Goal: Navigation & Orientation: Find specific page/section

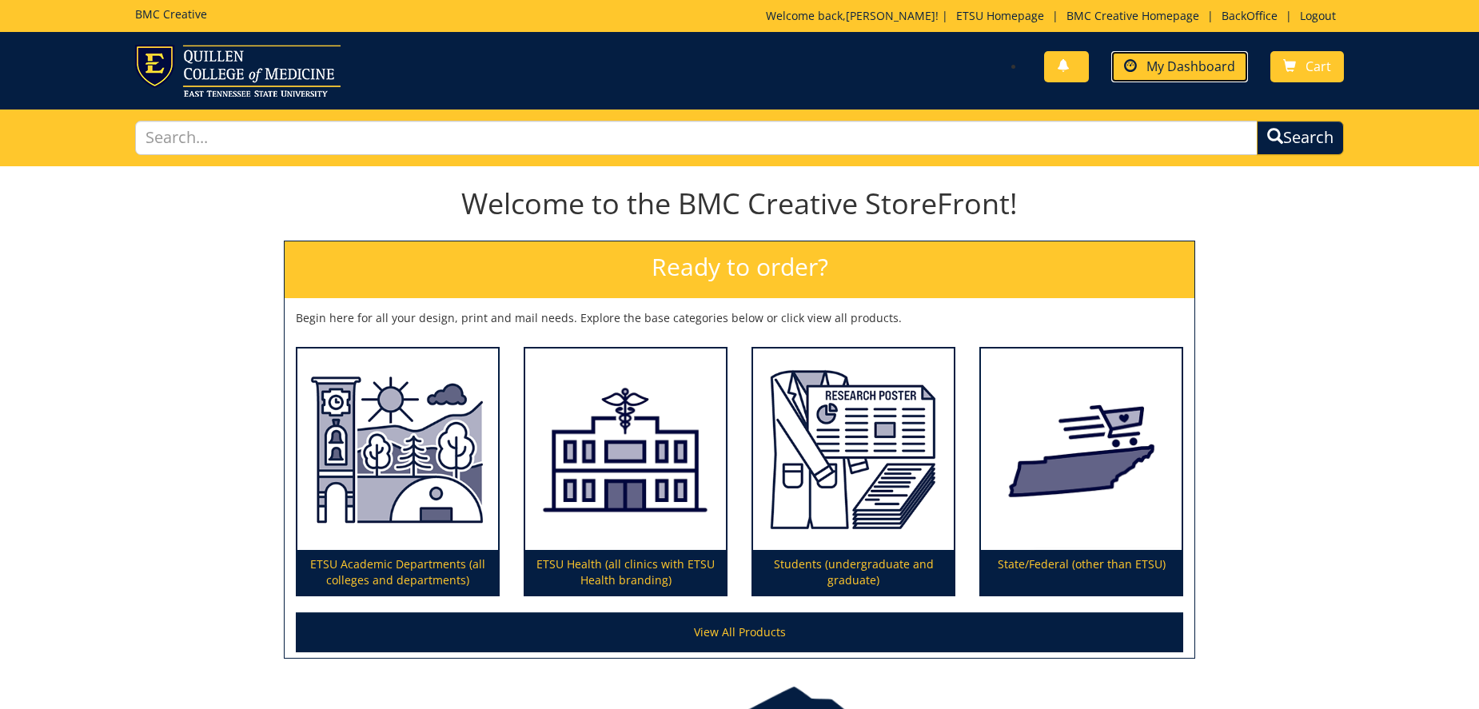
click at [1229, 58] on span "My Dashboard" at bounding box center [1190, 67] width 89 height 18
click at [1245, 10] on link "BackOffice" at bounding box center [1249, 15] width 72 height 15
click at [1158, 58] on span "My Dashboard" at bounding box center [1190, 67] width 89 height 18
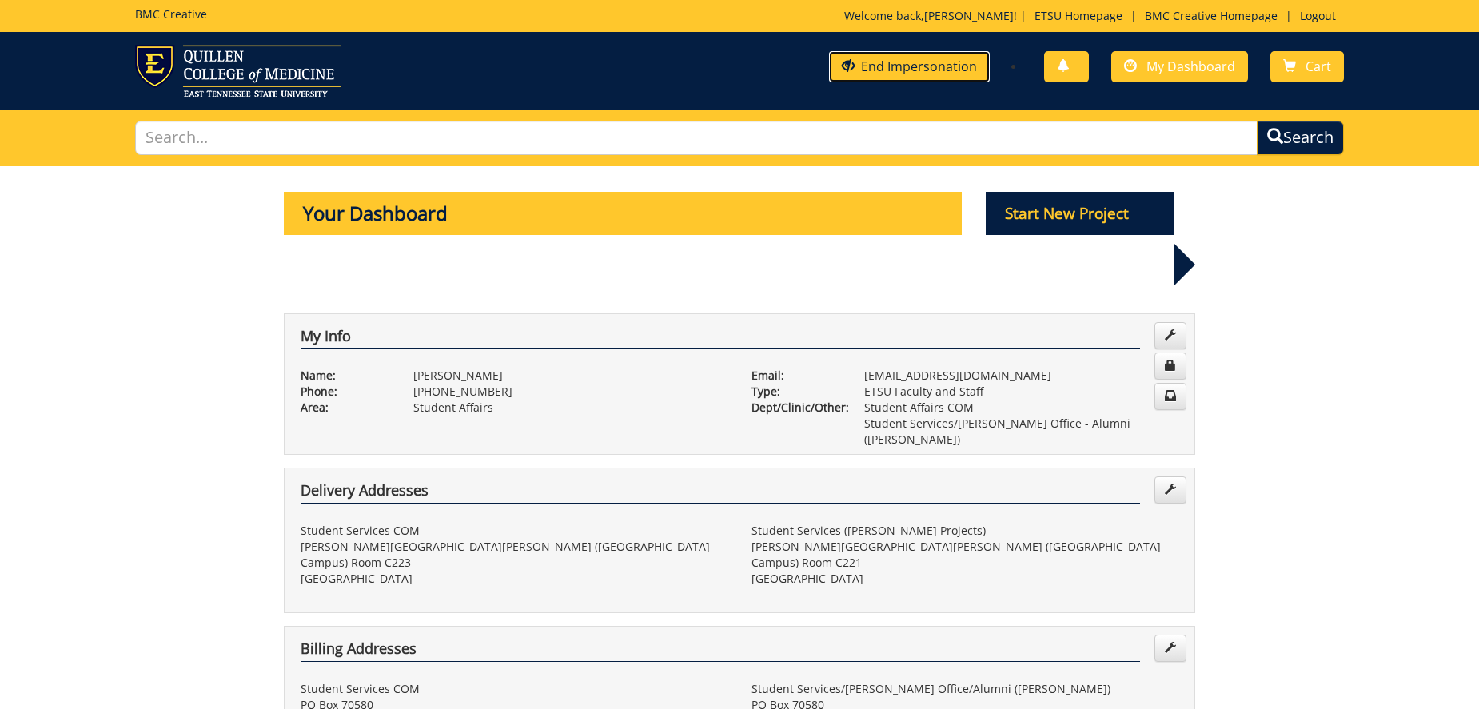
click at [954, 66] on link "End Impersonation" at bounding box center [909, 66] width 161 height 31
